Goal: Find specific page/section: Find specific page/section

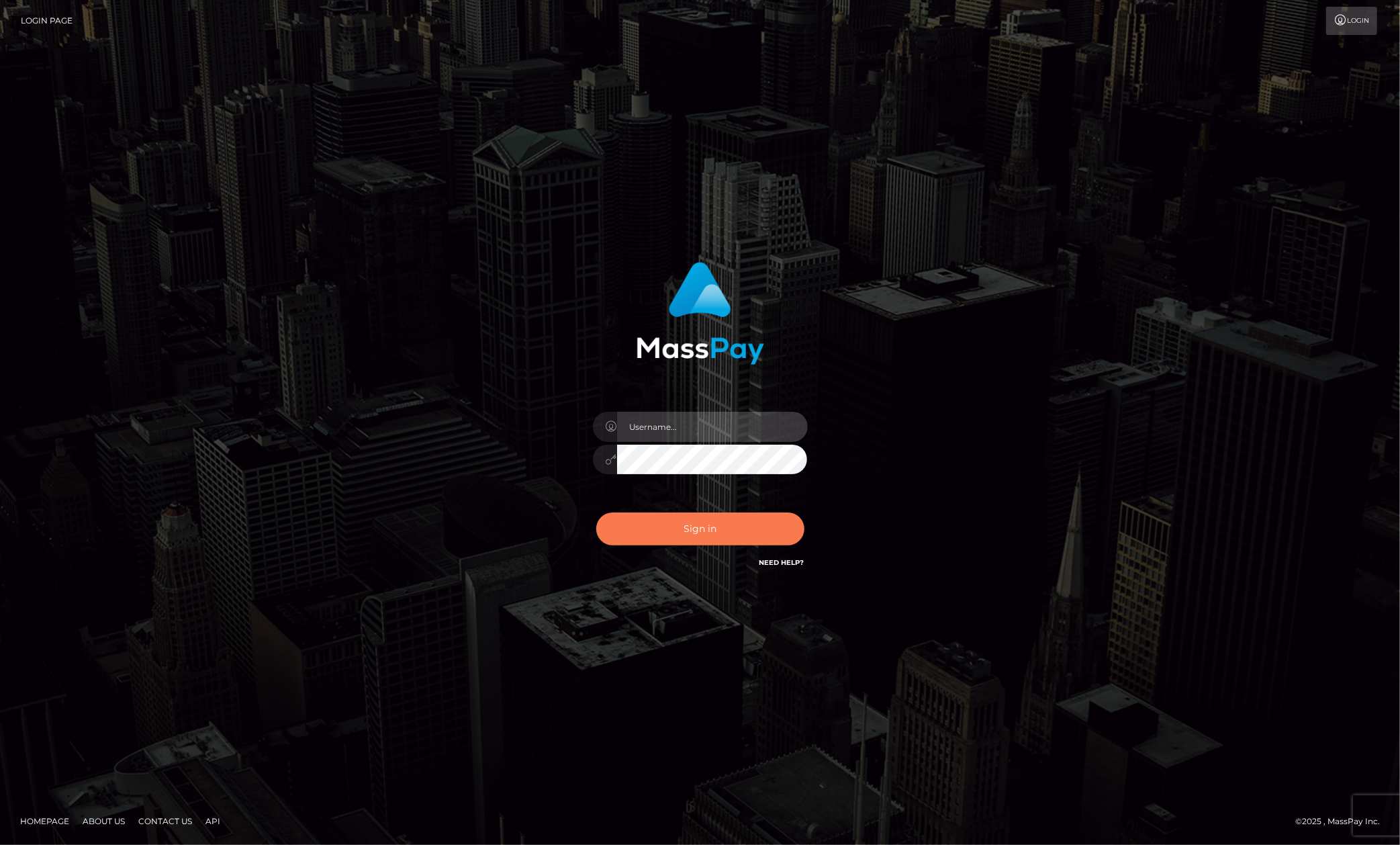
type input "[PERSON_NAME].megabonanza"
click at [680, 525] on button "Sign in" at bounding box center [700, 529] width 208 height 33
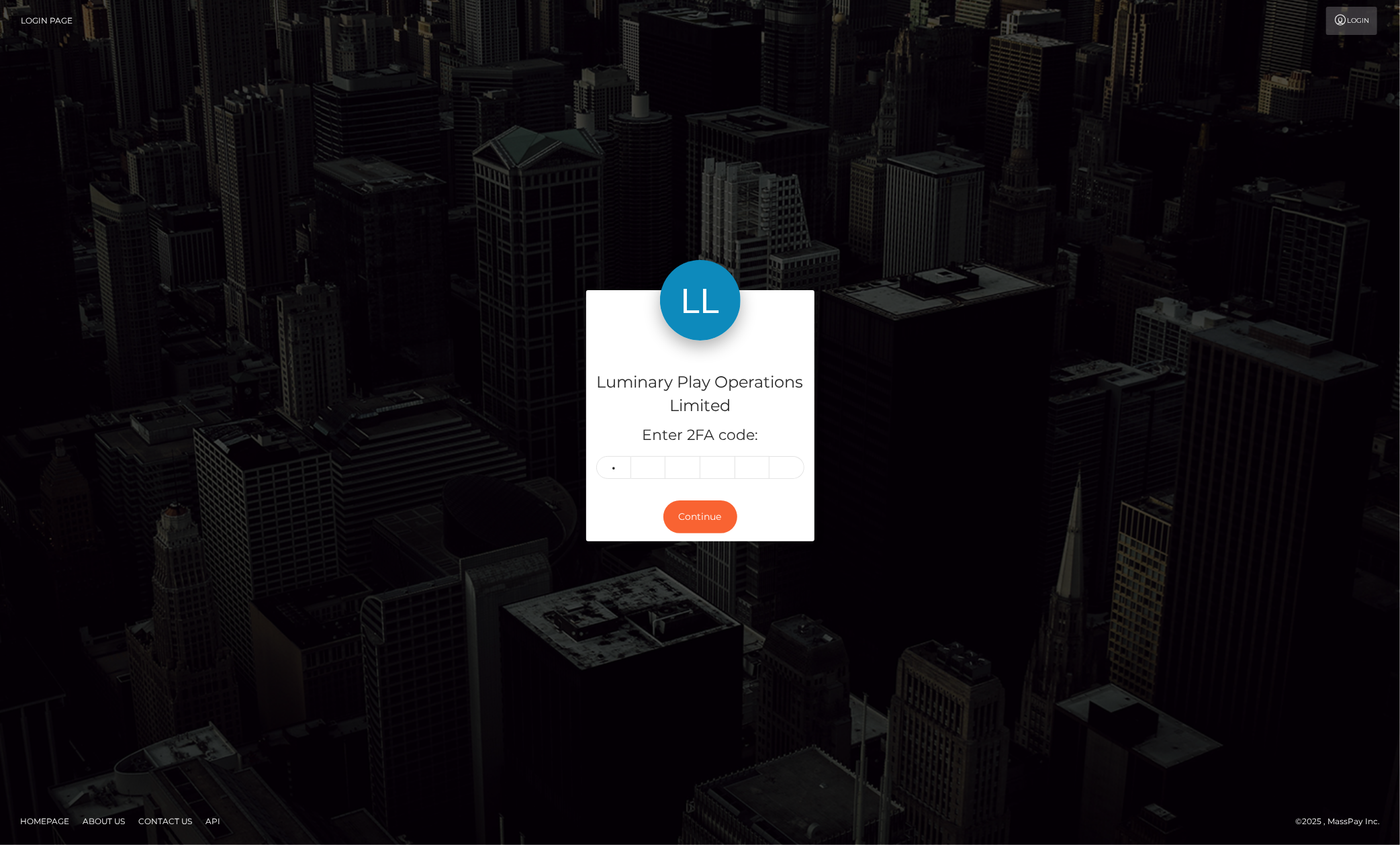
type input "5"
type input "1"
type input "9"
type input "7"
type input "0"
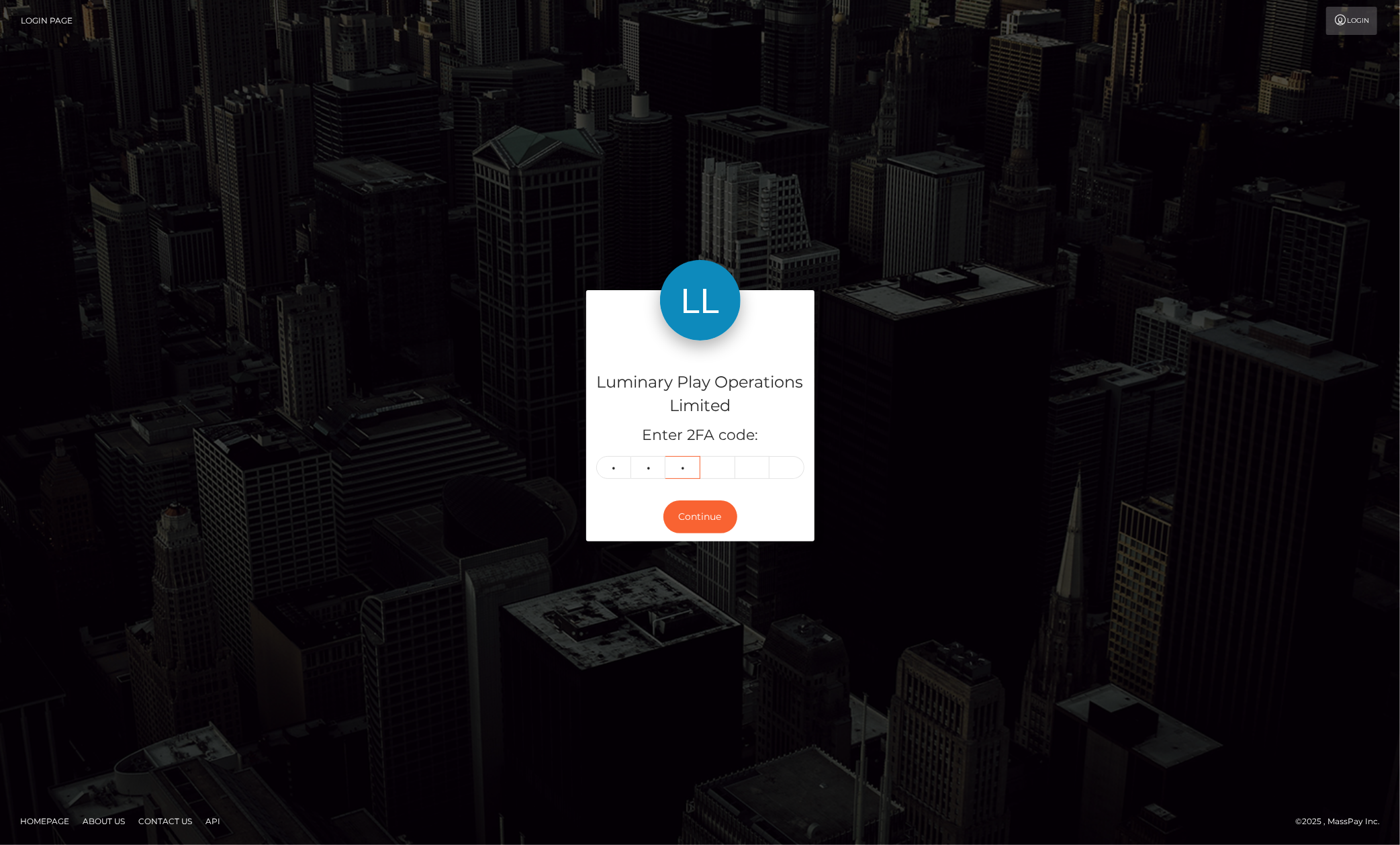
type input "4"
type input "3"
type input "5"
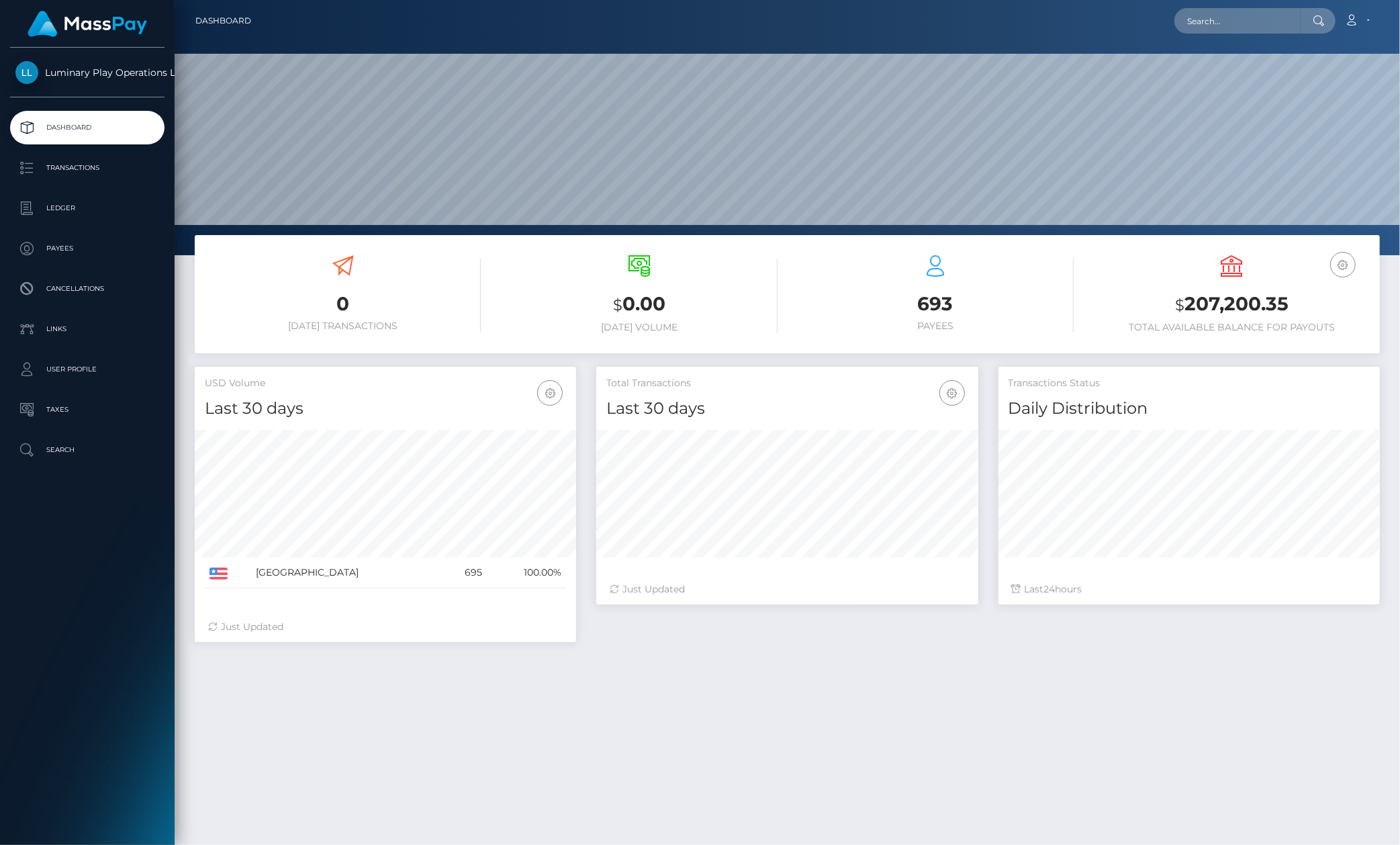
scroll to position [237, 382]
click at [1252, 20] on input "text" at bounding box center [1237, 21] width 126 height 26
paste input "320150"
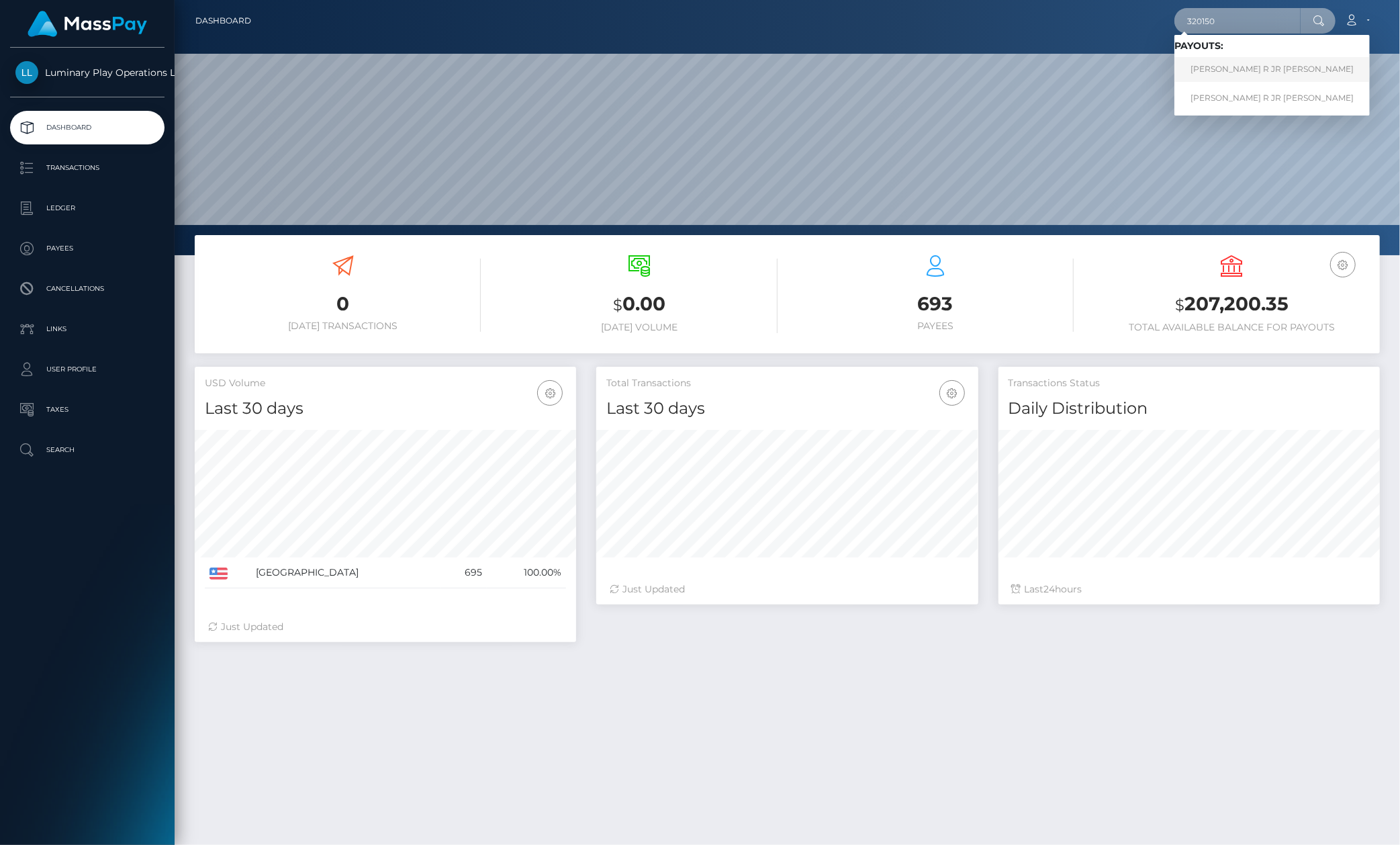
type input "320150"
click at [1237, 73] on link "GEORGE R JR CARR" at bounding box center [1272, 70] width 196 height 25
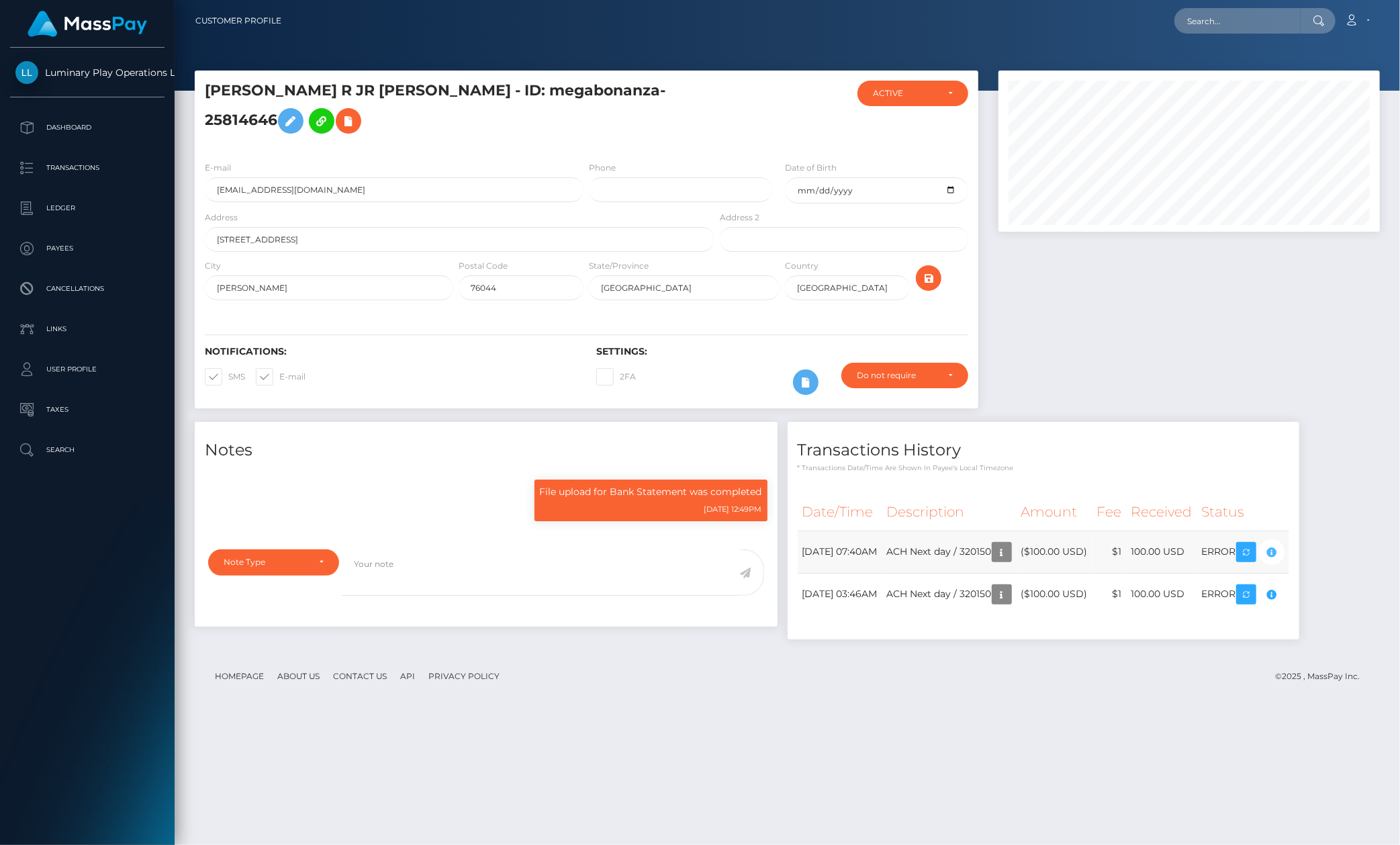
scroll to position [161, 382]
